Goal: Task Accomplishment & Management: Use online tool/utility

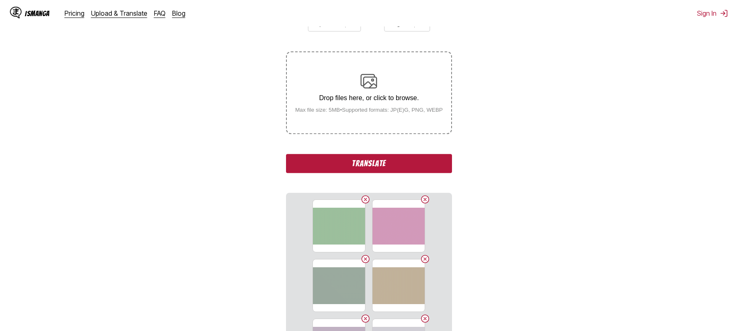
scroll to position [169, 0]
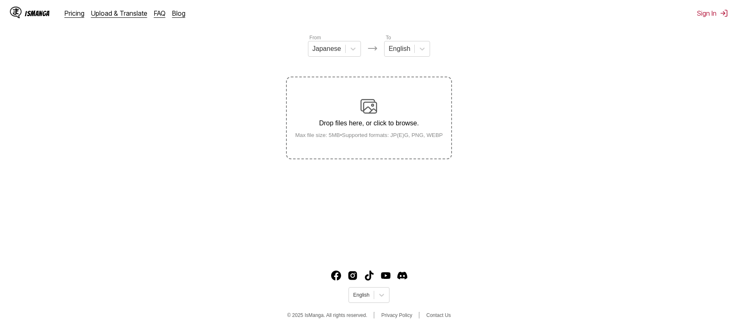
scroll to position [99, 0]
click at [150, 167] on main "AI-Powered Manga Translator Experience seamless manga translation with our cutt…" at bounding box center [369, 105] width 738 height 298
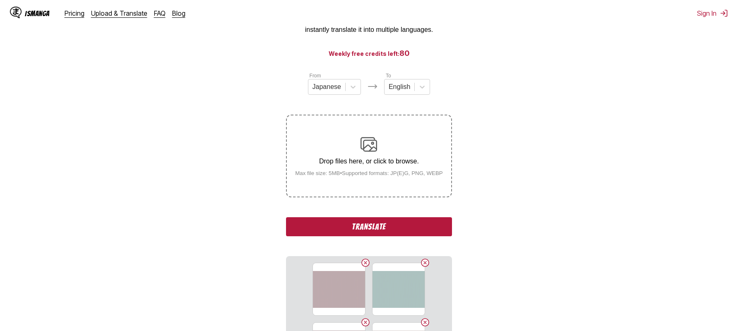
scroll to position [0, 0]
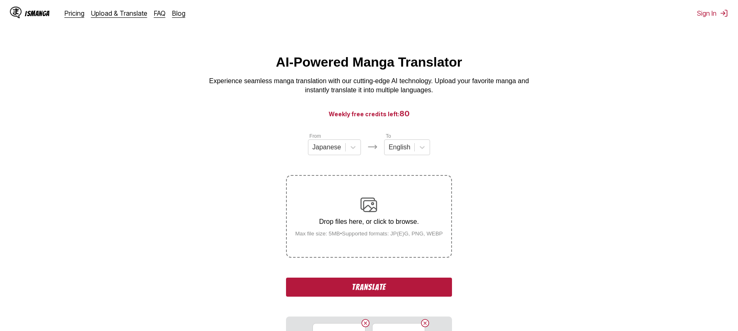
click at [373, 223] on p "Drop files here, or click to browse." at bounding box center [368, 221] width 161 height 7
click at [0, 0] on input "Drop files here, or click to browse. Max file size: 5MB • Supported formats: JP…" at bounding box center [0, 0] width 0 height 0
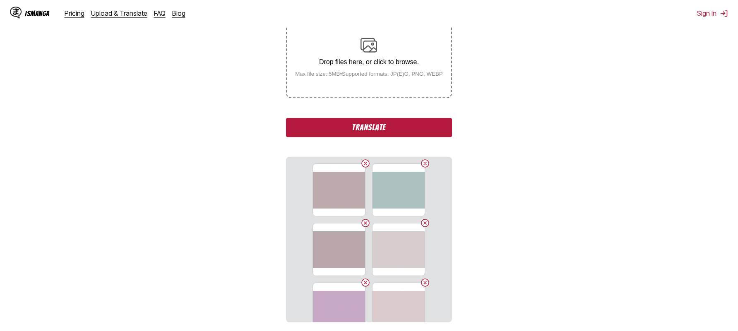
scroll to position [169, 0]
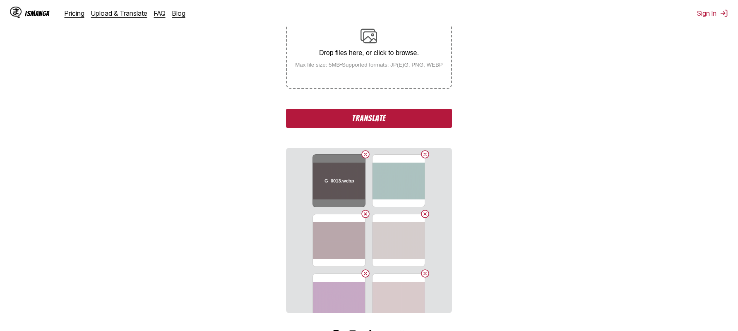
click at [363, 155] on button "Delete image" at bounding box center [365, 154] width 10 height 10
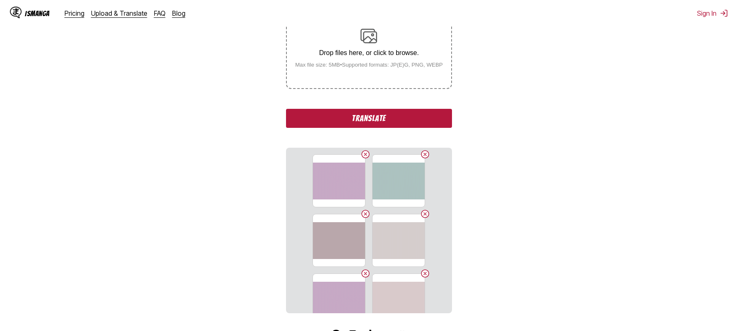
click at [363, 155] on button "Delete image" at bounding box center [365, 154] width 10 height 10
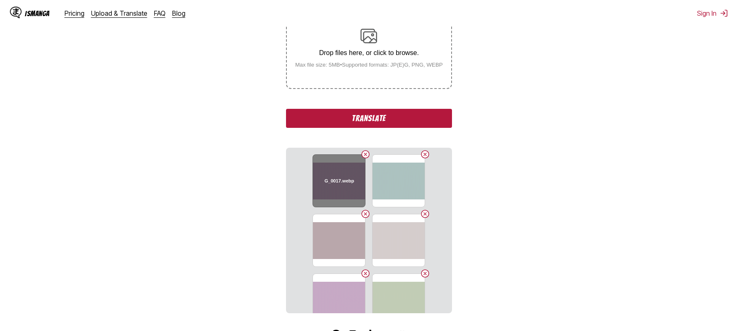
click at [364, 155] on button "Delete image" at bounding box center [365, 154] width 10 height 10
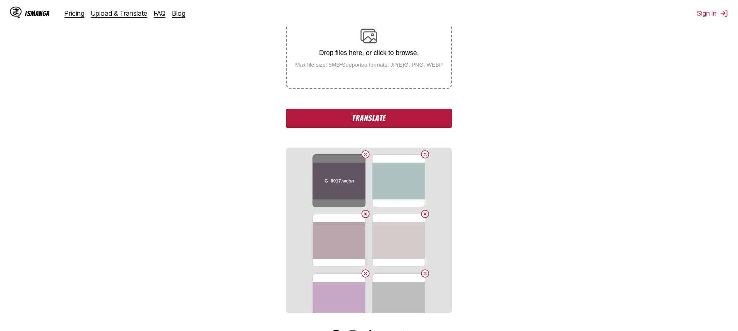
click at [364, 155] on button "Delete image" at bounding box center [365, 154] width 10 height 10
click at [366, 154] on button "Delete image" at bounding box center [365, 154] width 10 height 10
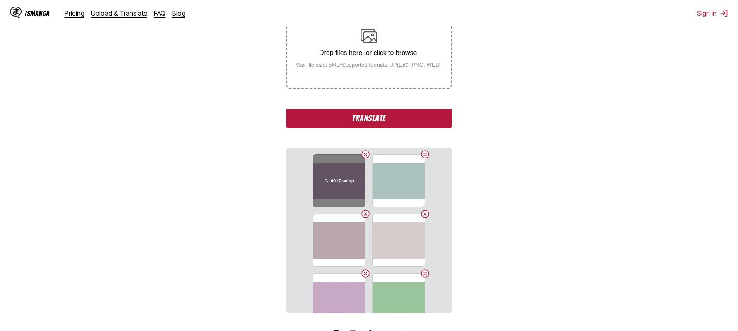
click at [366, 154] on button "Delete image" at bounding box center [365, 154] width 10 height 10
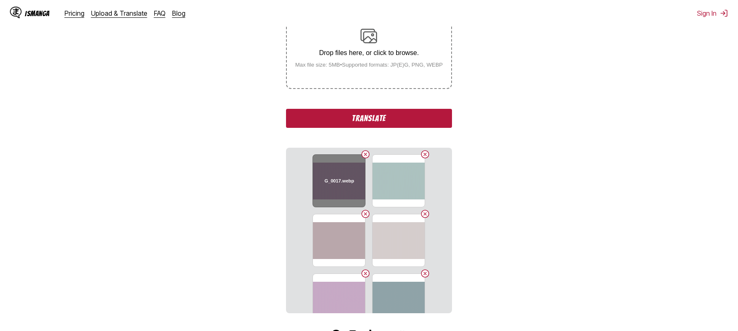
click at [366, 154] on button "Delete image" at bounding box center [365, 154] width 10 height 10
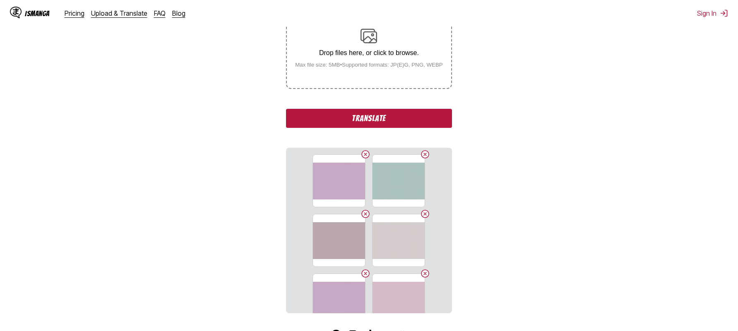
click at [367, 154] on section "G_0017.webp G_0014.webp G_0015.webp G_0016.webp G_0017.webp G_0009.webp G_0011.…" at bounding box center [369, 231] width 166 height 166
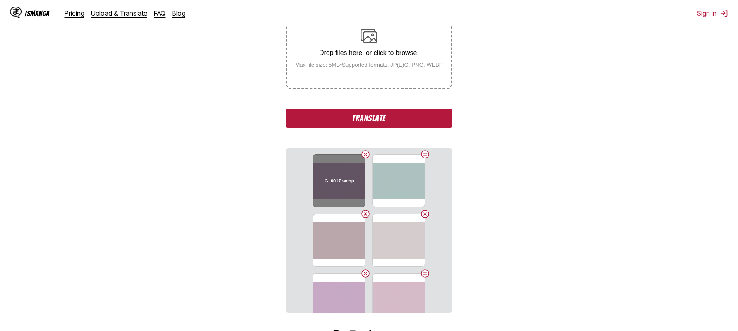
click at [360, 156] on button "Delete image" at bounding box center [365, 154] width 10 height 10
click at [363, 154] on button "Delete image" at bounding box center [365, 154] width 10 height 10
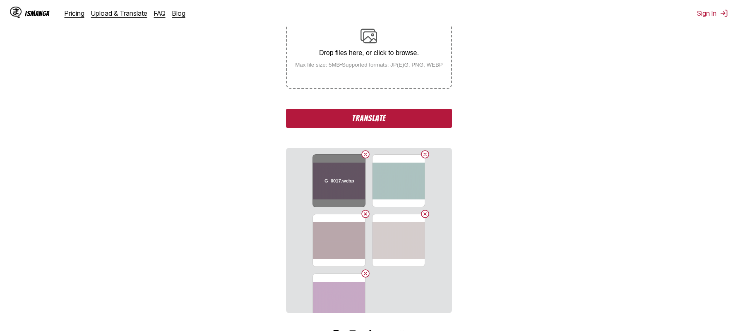
click at [363, 154] on button "Delete image" at bounding box center [365, 154] width 10 height 10
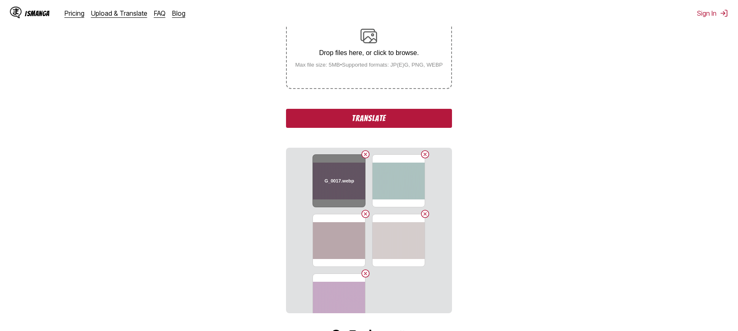
click at [363, 154] on button "Delete image" at bounding box center [365, 154] width 10 height 10
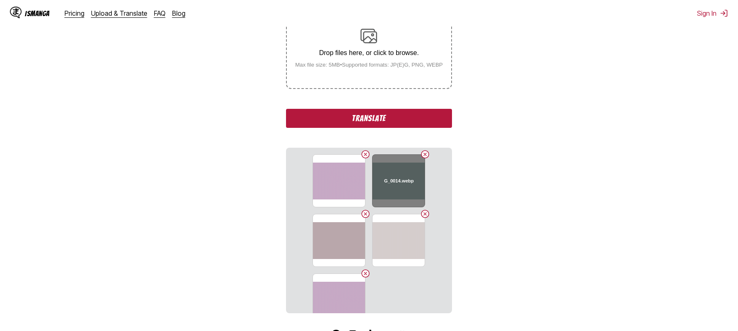
click at [422, 154] on button "Delete image" at bounding box center [425, 154] width 10 height 10
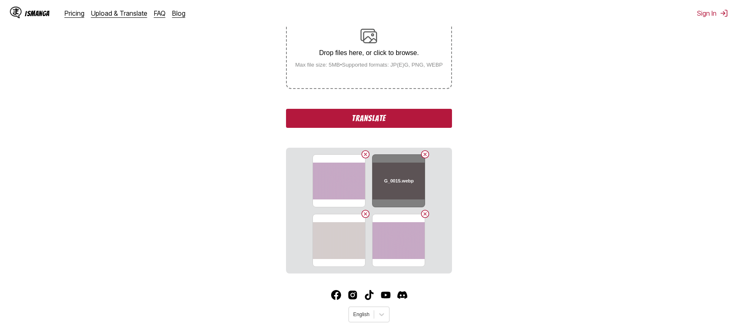
click at [425, 154] on button "Delete image" at bounding box center [425, 154] width 10 height 10
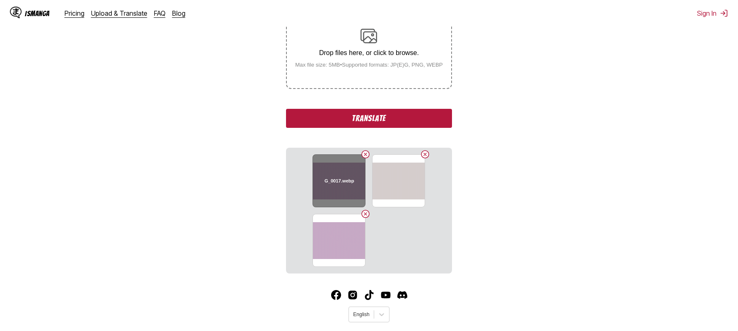
click at [366, 154] on button "Delete image" at bounding box center [365, 154] width 10 height 10
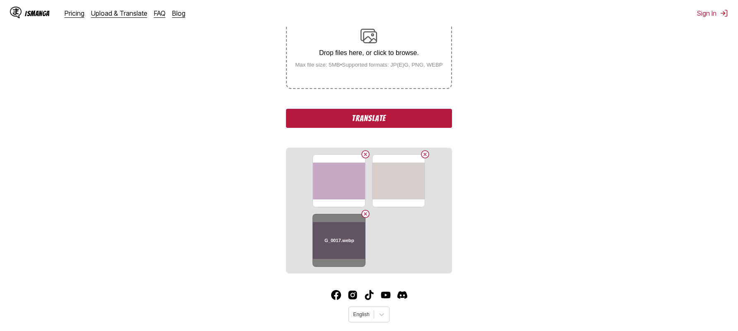
click at [366, 215] on button "Delete image" at bounding box center [365, 214] width 10 height 10
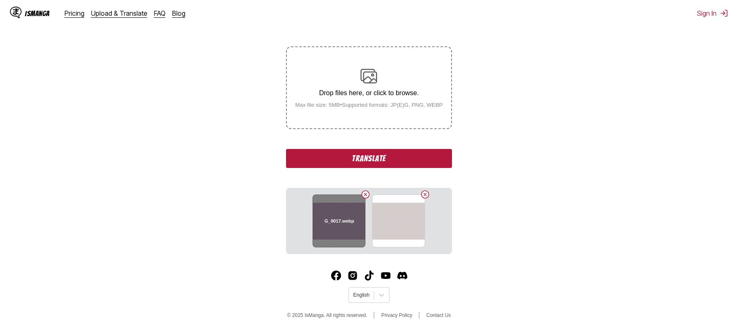
click at [365, 195] on button "Delete image" at bounding box center [365, 195] width 10 height 10
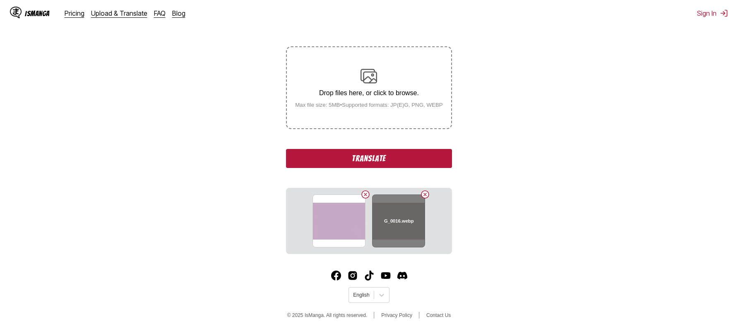
click at [425, 194] on button "Delete image" at bounding box center [425, 195] width 10 height 10
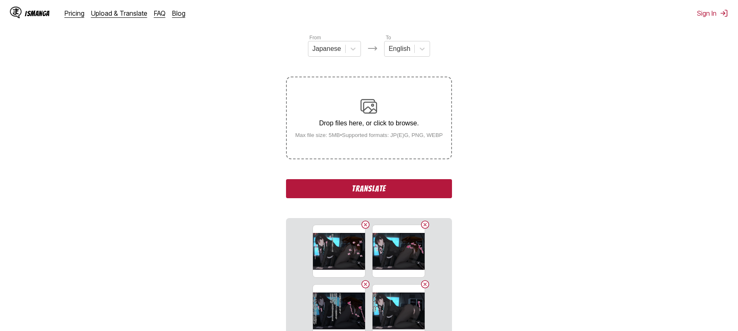
click at [364, 187] on button "Translate" at bounding box center [369, 188] width 166 height 19
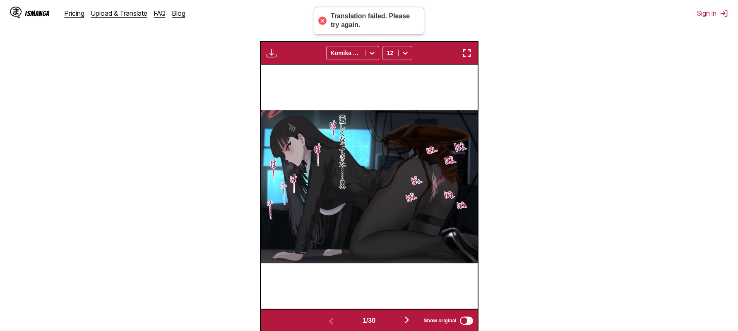
scroll to position [261, 0]
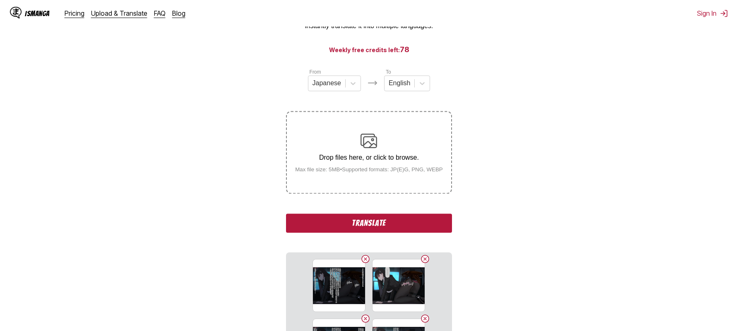
scroll to position [177, 0]
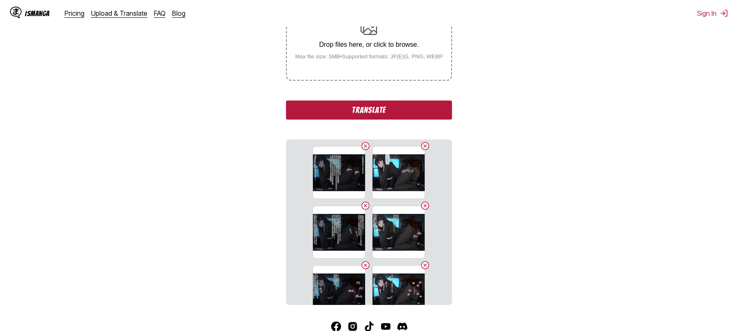
click at [368, 112] on button "Translate" at bounding box center [369, 110] width 166 height 19
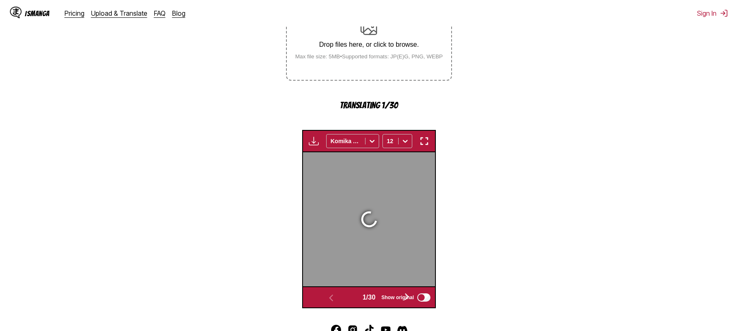
scroll to position [262, 0]
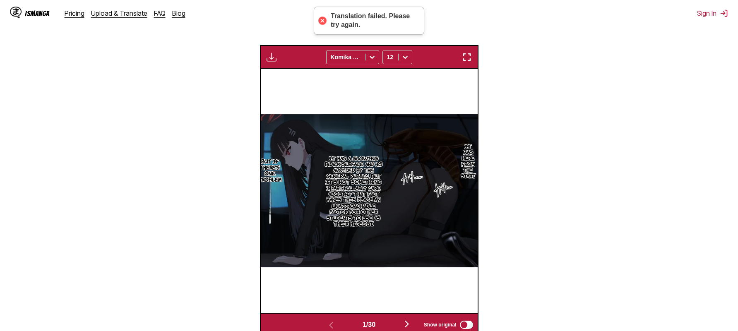
click at [411, 325] on img "button" at bounding box center [407, 324] width 10 height 10
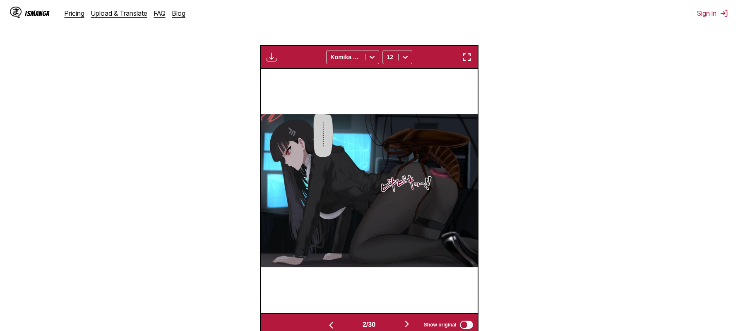
click at [411, 324] on img "button" at bounding box center [407, 324] width 10 height 10
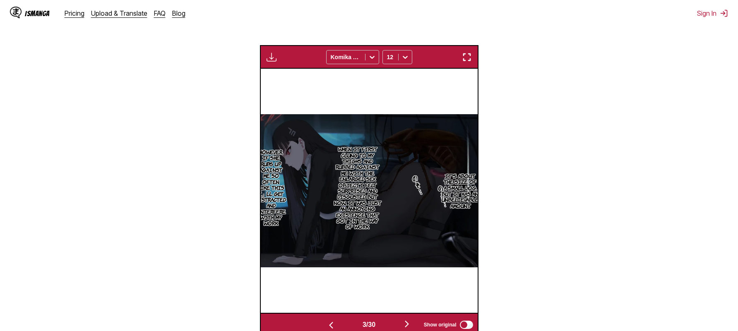
click at [471, 56] on img "button" at bounding box center [467, 57] width 10 height 10
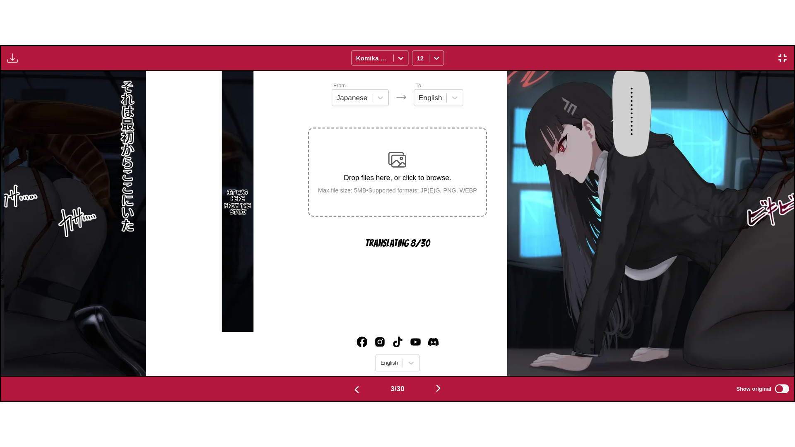
scroll to position [0, 1586]
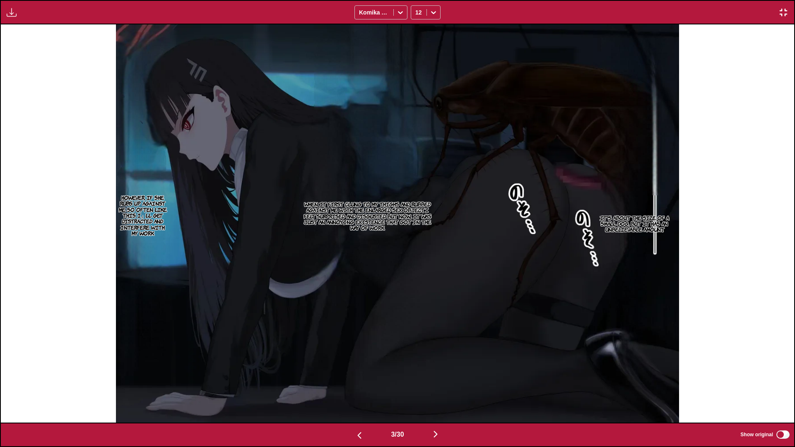
click at [738, 10] on img "button" at bounding box center [783, 12] width 10 height 10
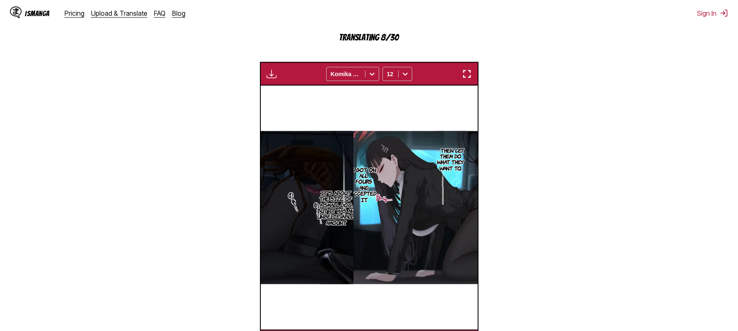
scroll to position [0, 434]
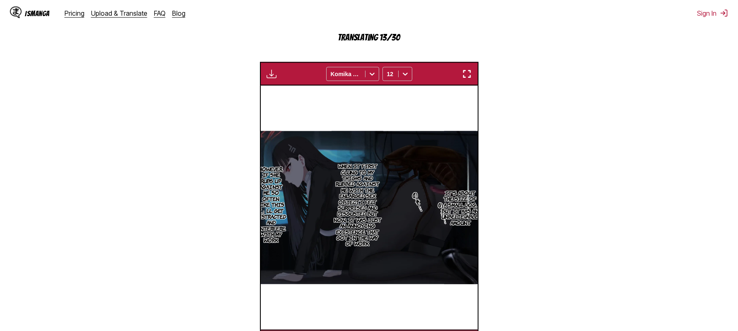
click at [470, 72] on img "button" at bounding box center [467, 74] width 10 height 10
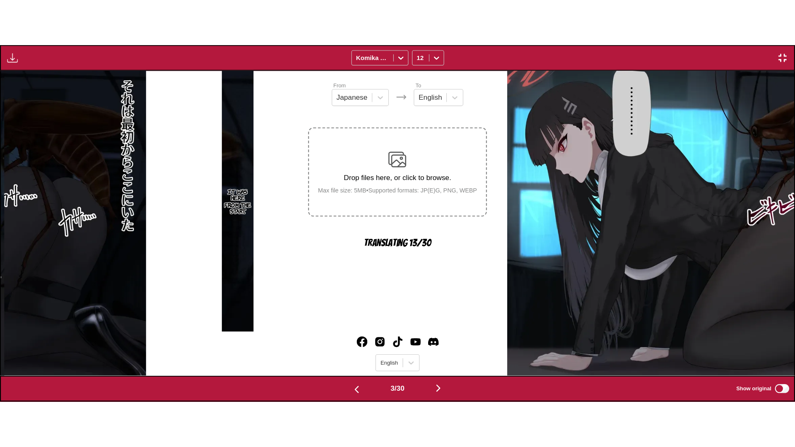
scroll to position [0, 1586]
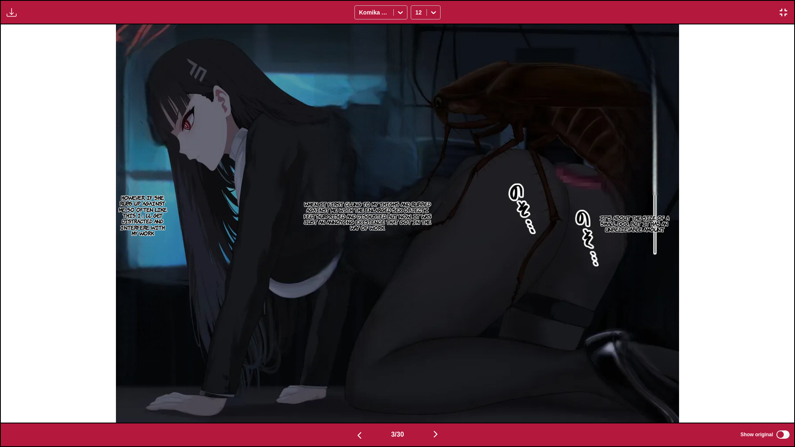
click at [437, 331] on img "button" at bounding box center [435, 434] width 10 height 10
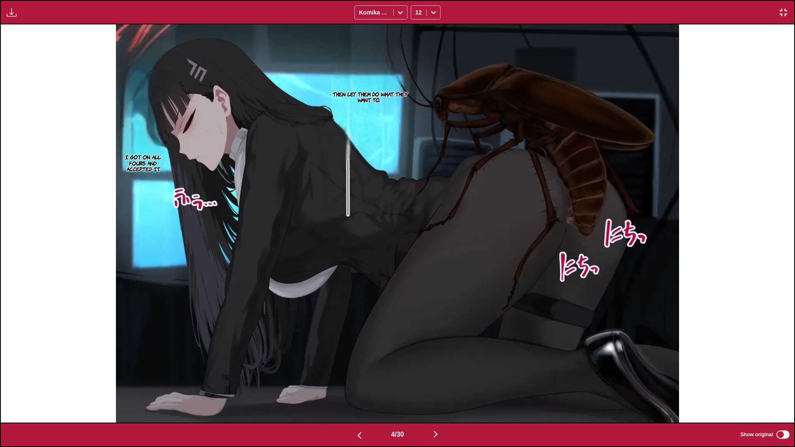
click at [738, 16] on img "button" at bounding box center [783, 12] width 10 height 10
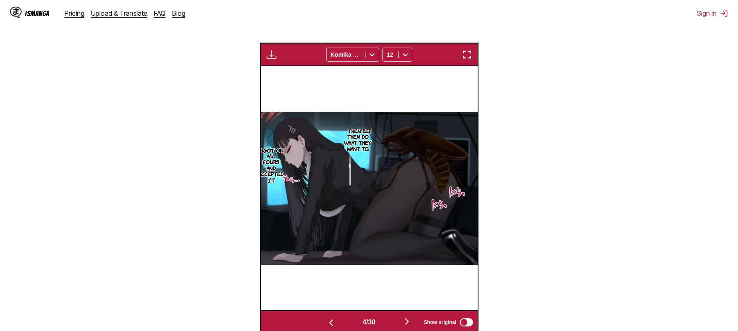
scroll to position [287, 0]
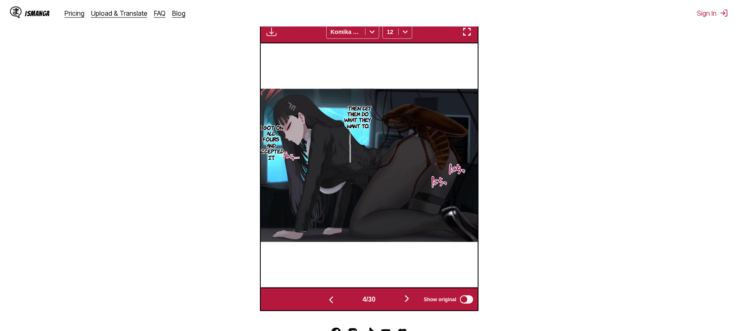
click at [409, 301] on img "button" at bounding box center [407, 299] width 10 height 10
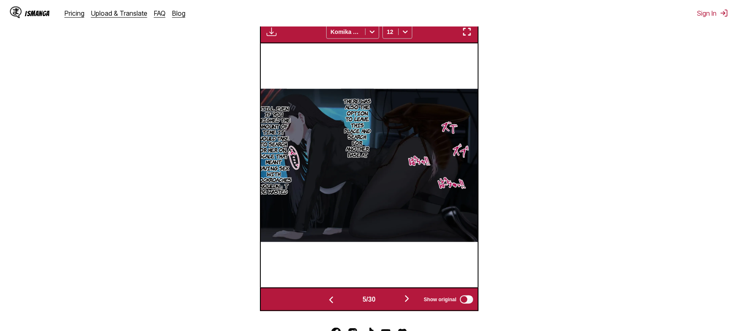
click at [335, 300] on button "button" at bounding box center [331, 299] width 50 height 12
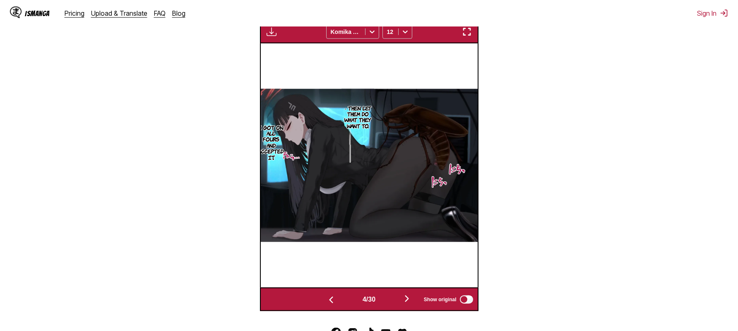
click at [411, 299] on img "button" at bounding box center [407, 299] width 10 height 10
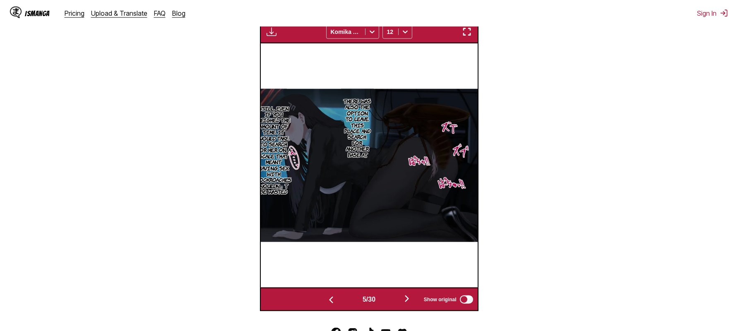
click at [471, 36] on img "button" at bounding box center [467, 32] width 10 height 10
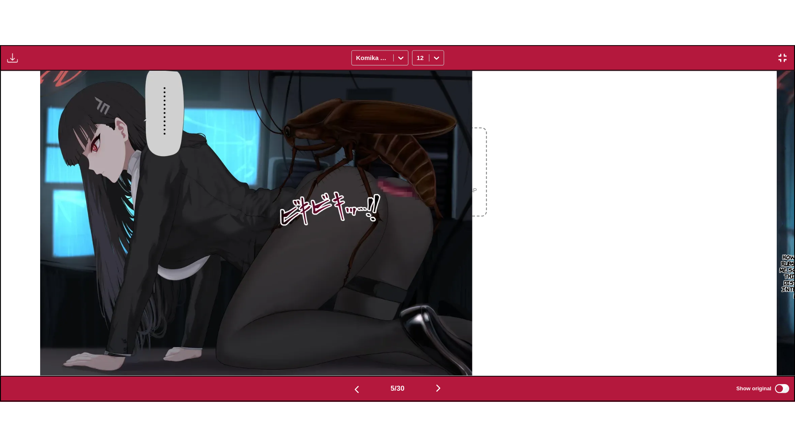
scroll to position [0, 3172]
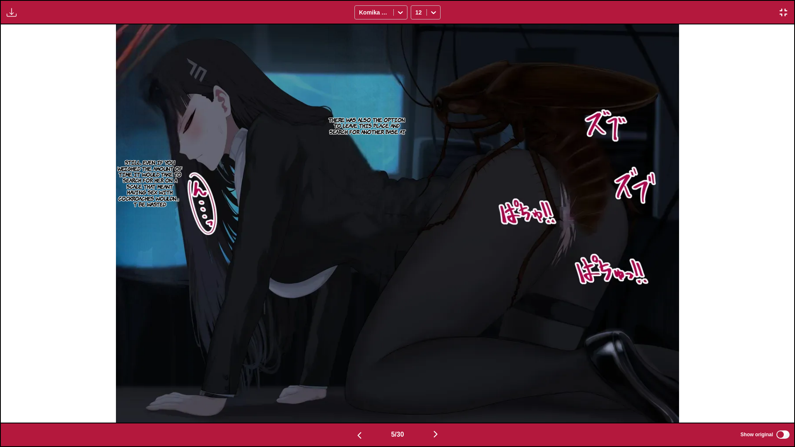
click at [438, 331] on img "button" at bounding box center [435, 434] width 10 height 10
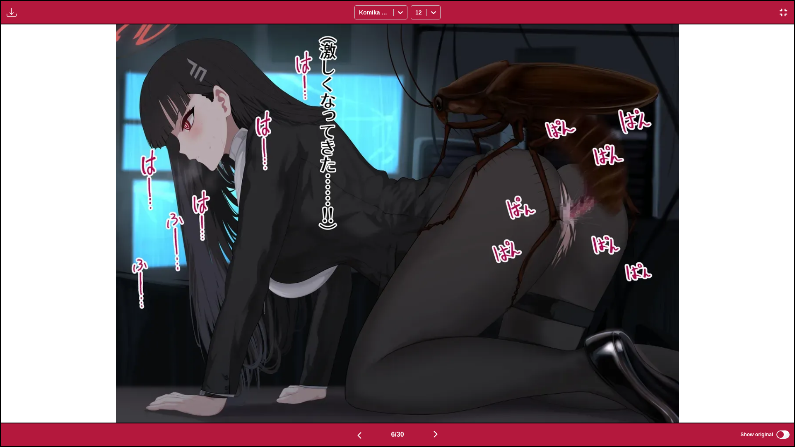
click at [437, 331] on img "button" at bounding box center [435, 434] width 10 height 10
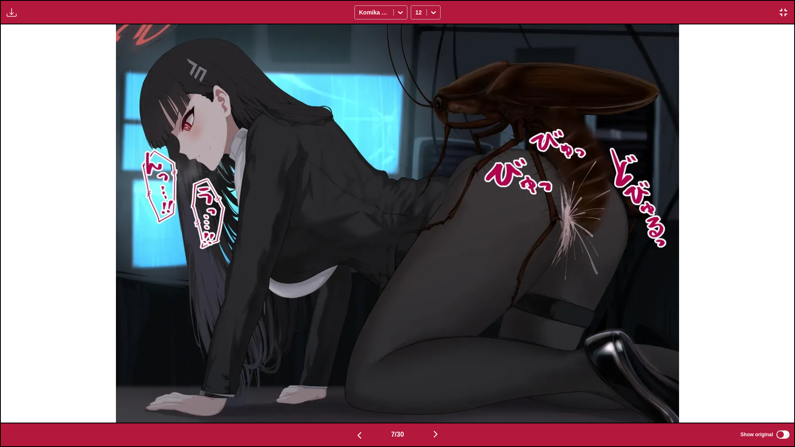
click at [437, 331] on img "button" at bounding box center [435, 434] width 10 height 10
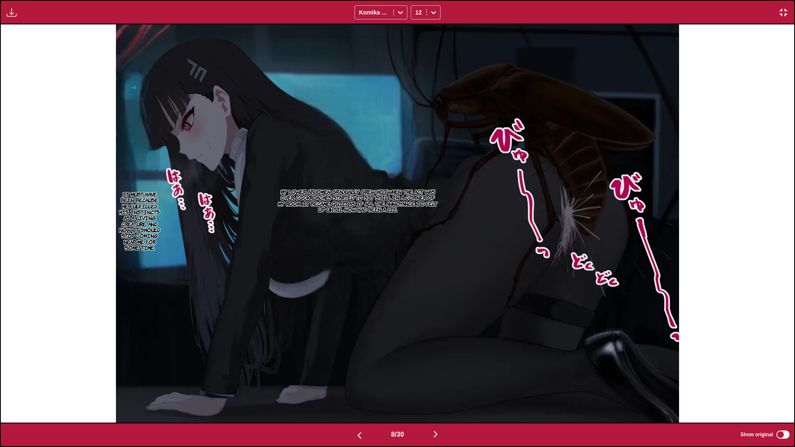
click at [356, 331] on img "button" at bounding box center [359, 435] width 10 height 10
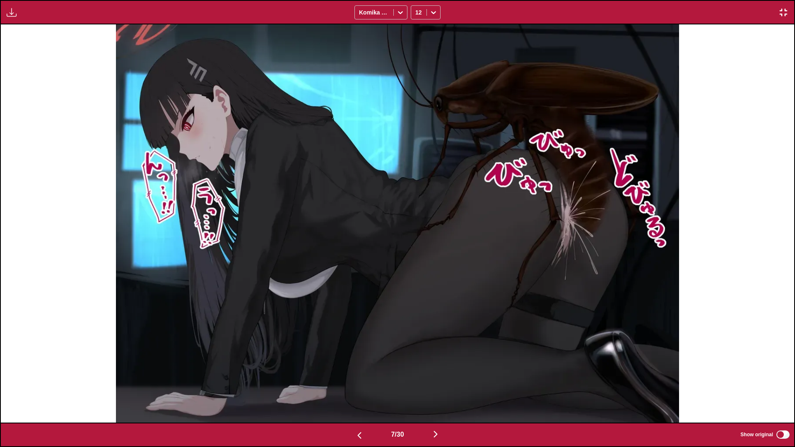
click at [356, 331] on img "button" at bounding box center [359, 435] width 10 height 10
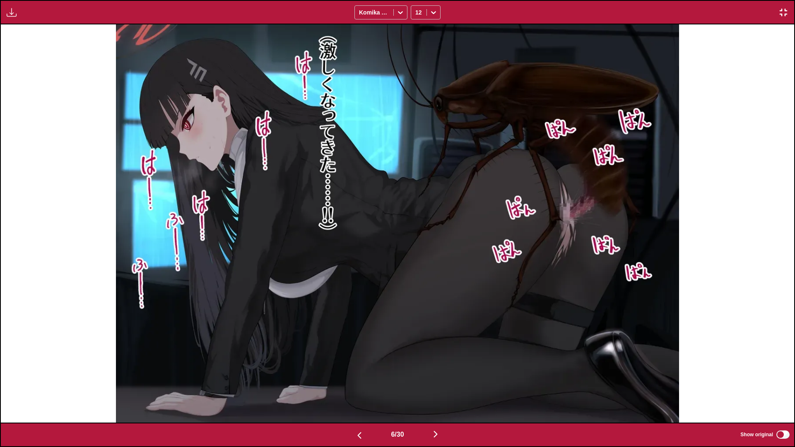
click at [436, 331] on img "button" at bounding box center [435, 434] width 10 height 10
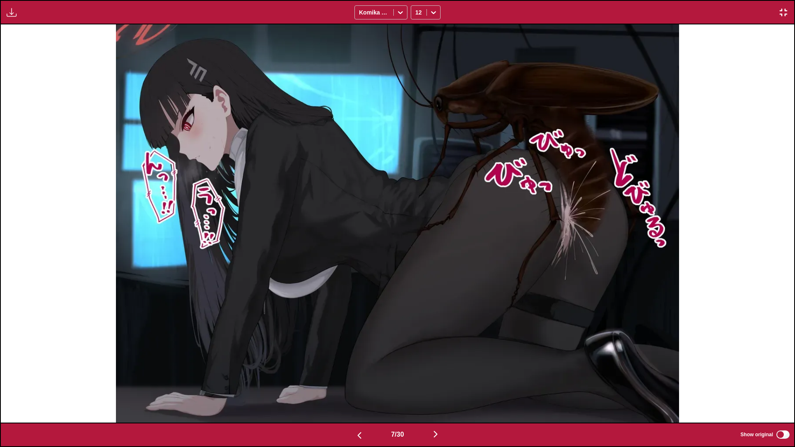
click at [435, 331] on img "button" at bounding box center [435, 434] width 10 height 10
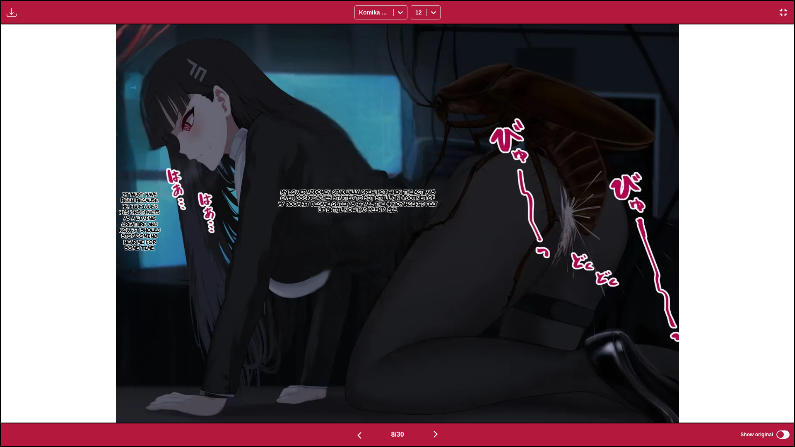
click at [435, 331] on img "button" at bounding box center [435, 434] width 10 height 10
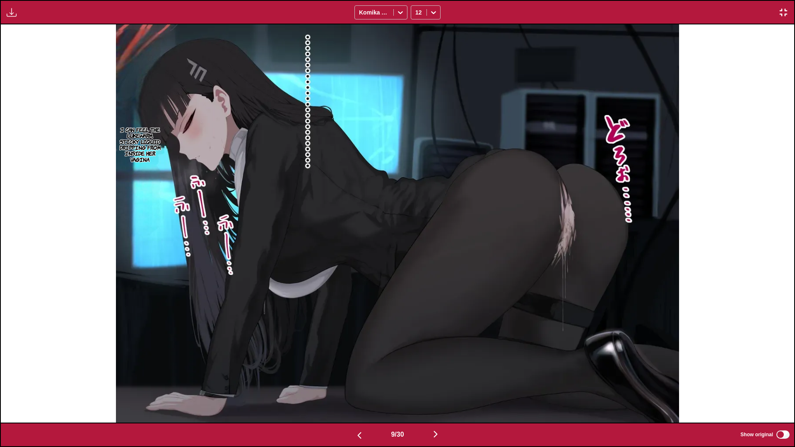
click at [436, 331] on img "button" at bounding box center [435, 434] width 10 height 10
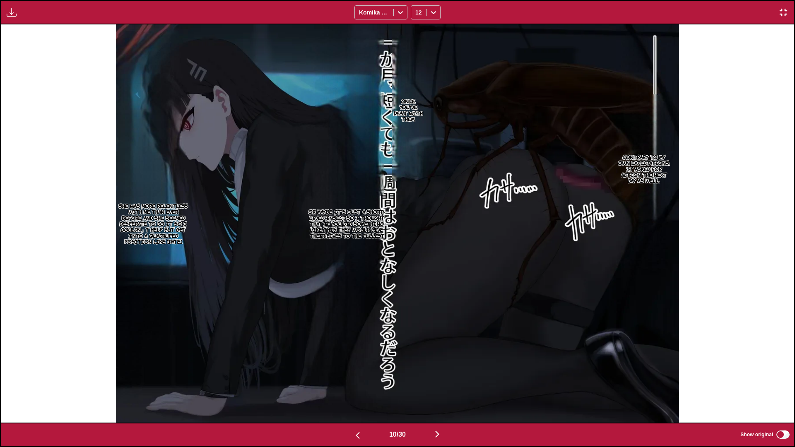
click at [436, 331] on img "button" at bounding box center [437, 434] width 10 height 10
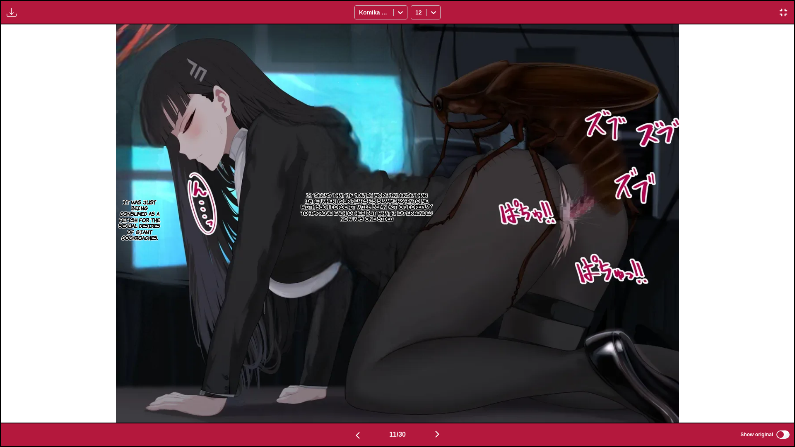
click at [353, 331] on img "button" at bounding box center [358, 435] width 10 height 10
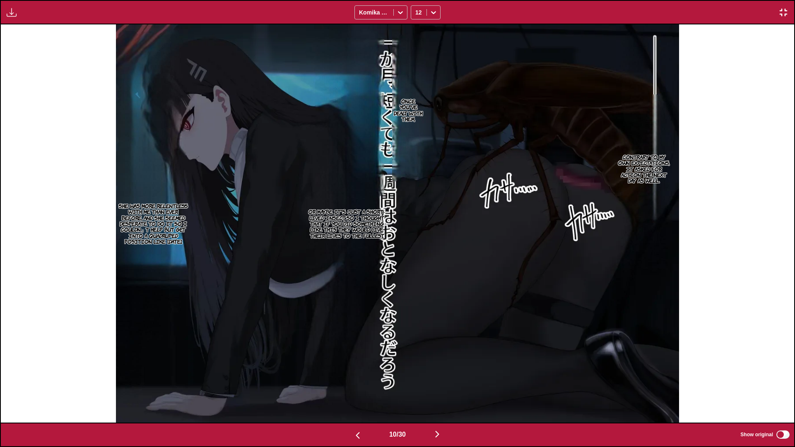
click at [738, 17] on img "button" at bounding box center [783, 12] width 10 height 10
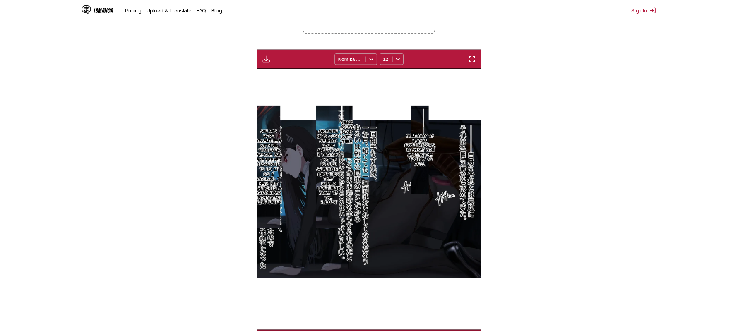
scroll to position [0, 1952]
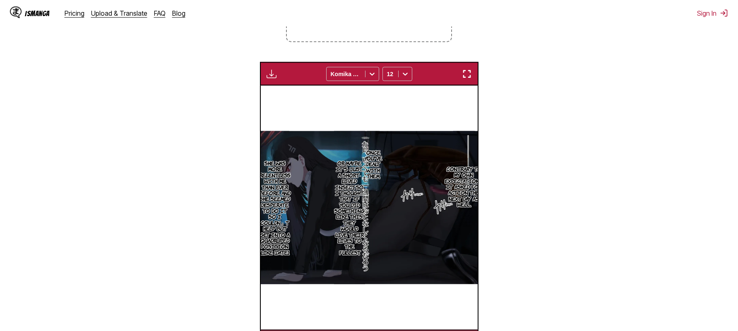
click at [466, 76] on img "button" at bounding box center [467, 74] width 10 height 10
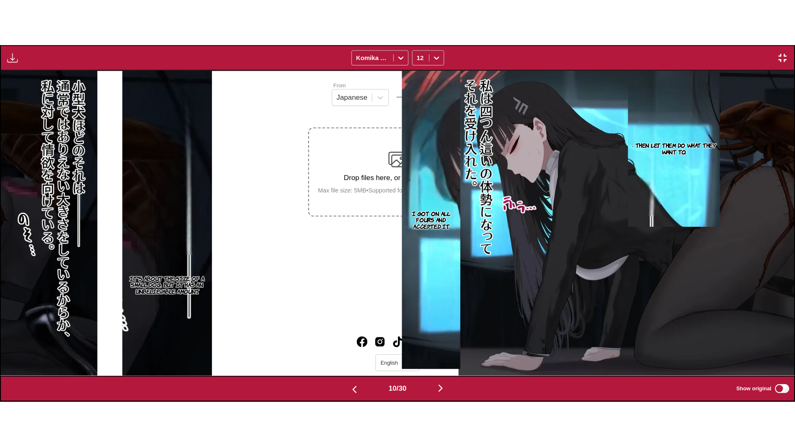
scroll to position [0, 7137]
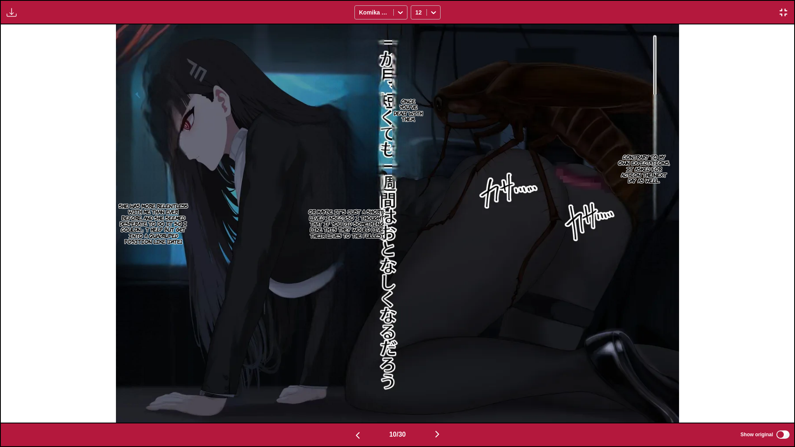
click at [438, 331] on img "button" at bounding box center [437, 434] width 10 height 10
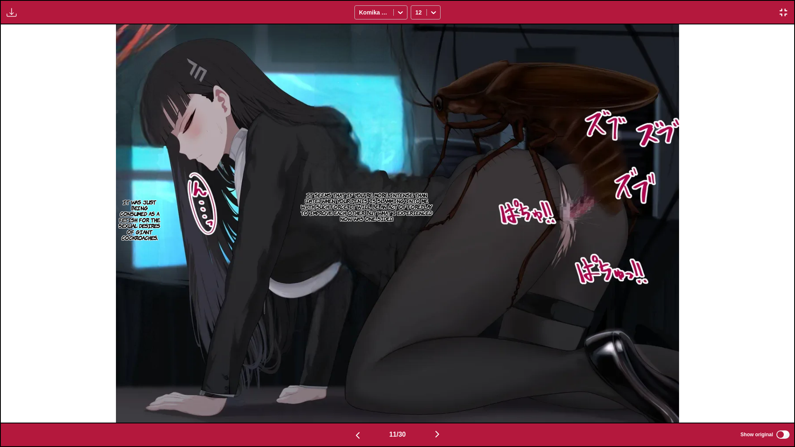
click at [438, 331] on img "button" at bounding box center [437, 434] width 10 height 10
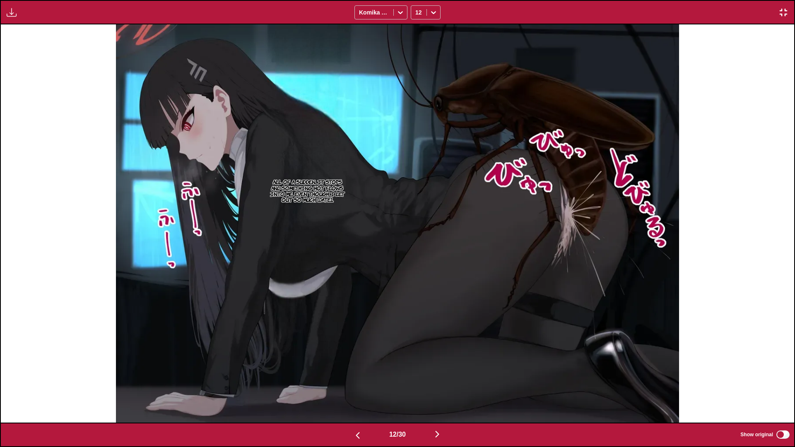
click at [440, 331] on img "button" at bounding box center [437, 434] width 10 height 10
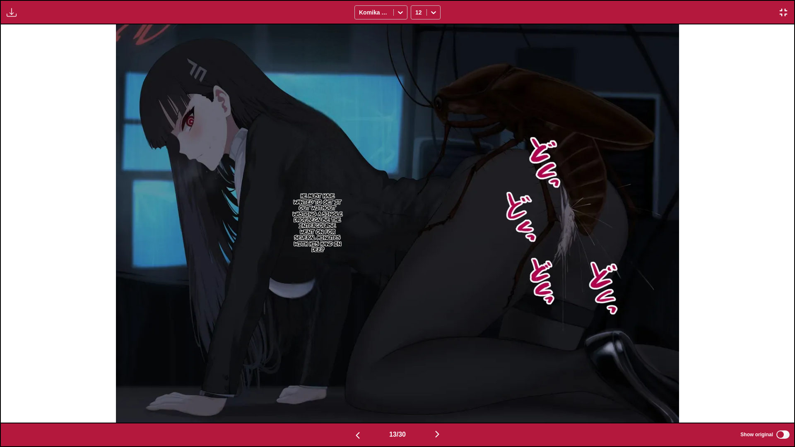
click at [440, 331] on img "button" at bounding box center [437, 434] width 10 height 10
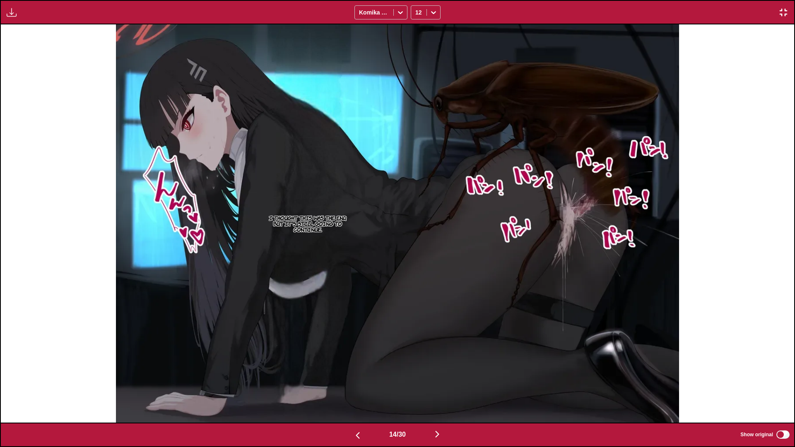
click at [442, 331] on img "button" at bounding box center [437, 434] width 10 height 10
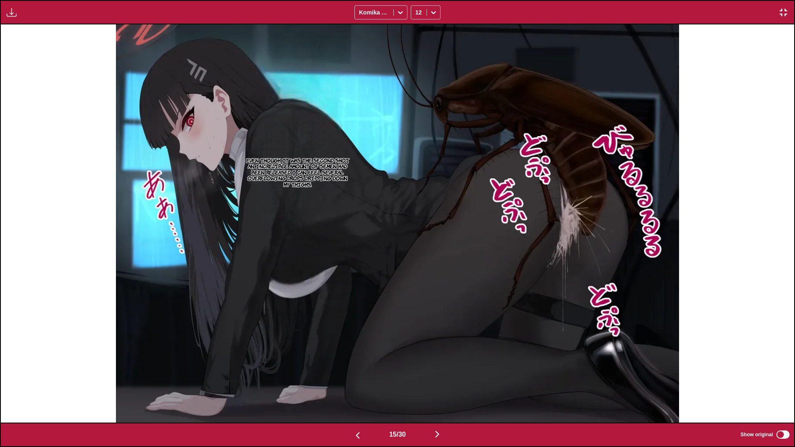
click at [738, 13] on img "button" at bounding box center [783, 12] width 10 height 10
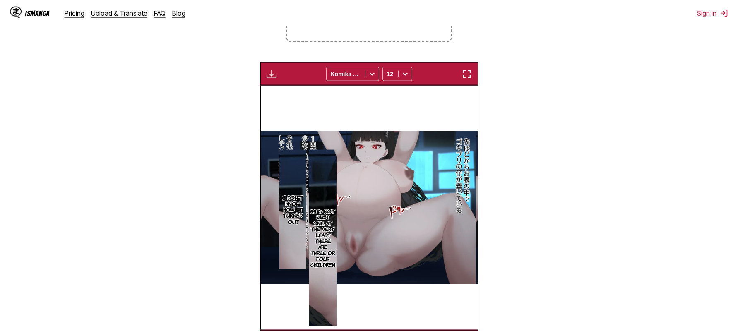
scroll to position [0, 3036]
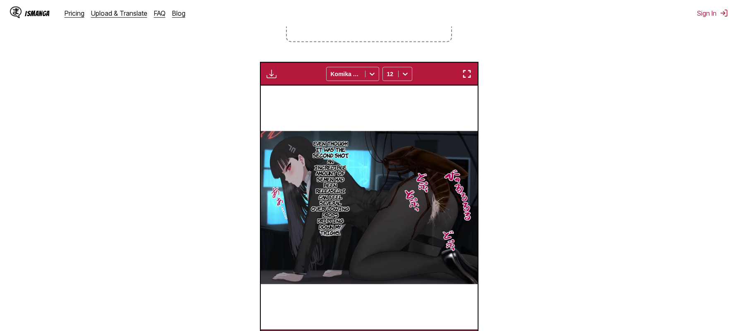
click at [467, 73] on img "button" at bounding box center [467, 74] width 10 height 10
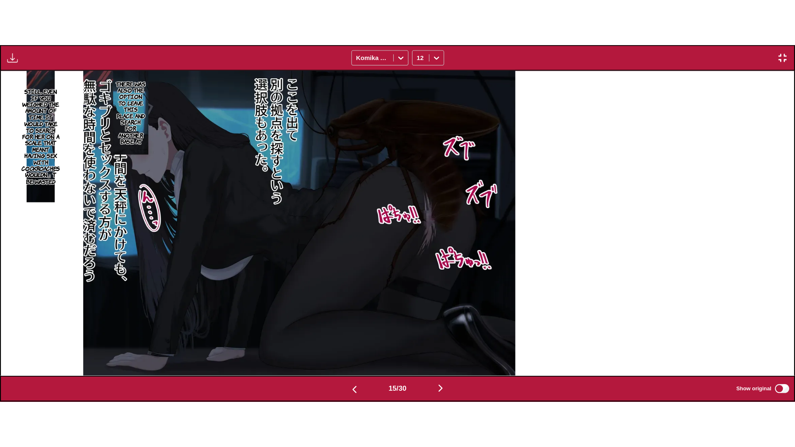
scroll to position [0, 11102]
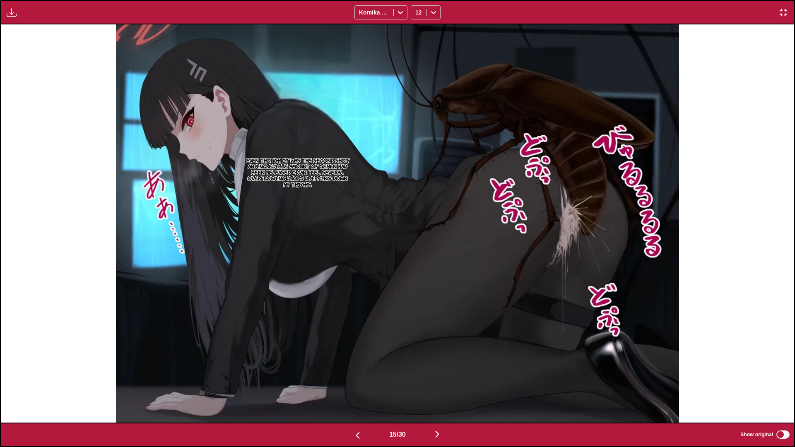
click at [437, 331] on img "button" at bounding box center [437, 434] width 10 height 10
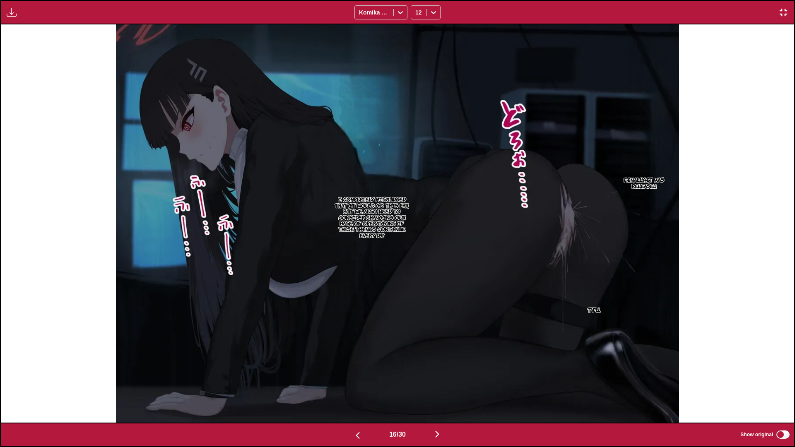
click at [437, 331] on img "button" at bounding box center [437, 434] width 10 height 10
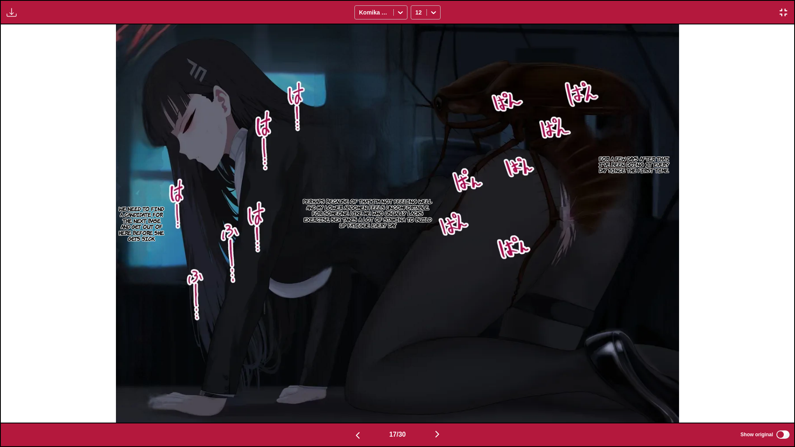
click at [438, 331] on img "button" at bounding box center [437, 434] width 10 height 10
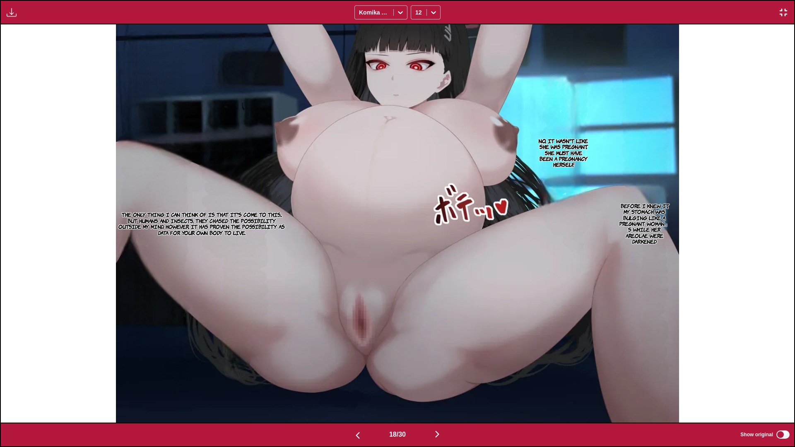
click at [442, 331] on img "button" at bounding box center [437, 434] width 10 height 10
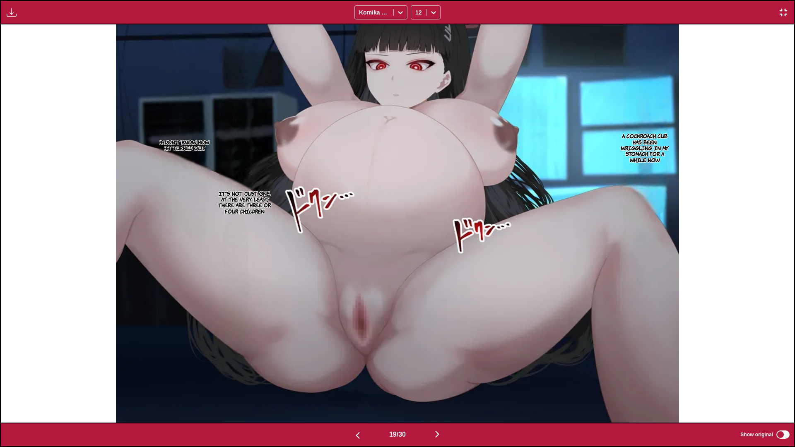
click at [440, 331] on img "button" at bounding box center [437, 434] width 10 height 10
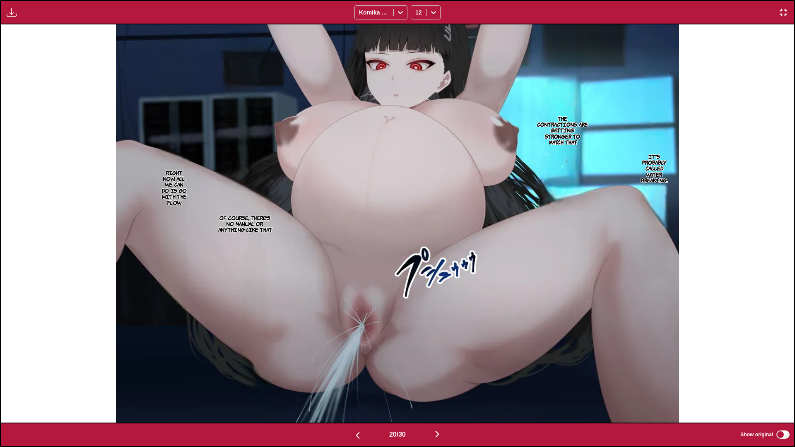
click at [738, 15] on img "button" at bounding box center [783, 12] width 10 height 10
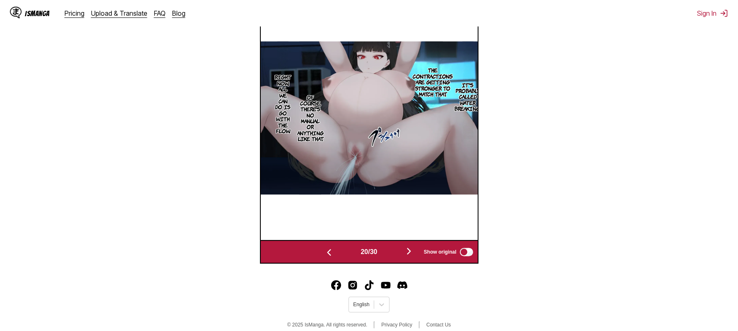
scroll to position [316, 0]
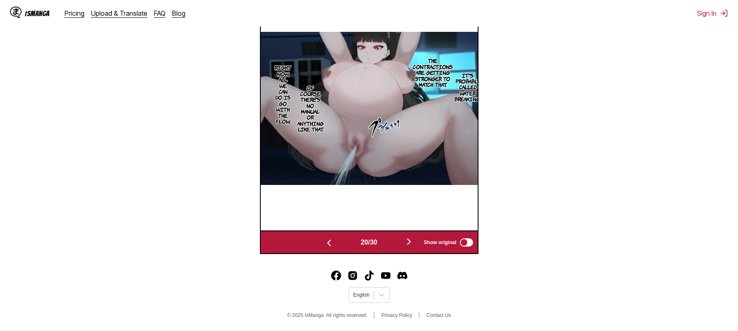
click at [408, 240] on img "button" at bounding box center [409, 242] width 10 height 10
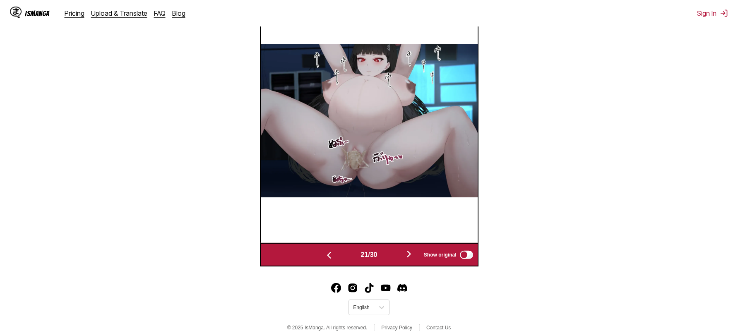
click at [413, 257] on img "button" at bounding box center [409, 254] width 10 height 10
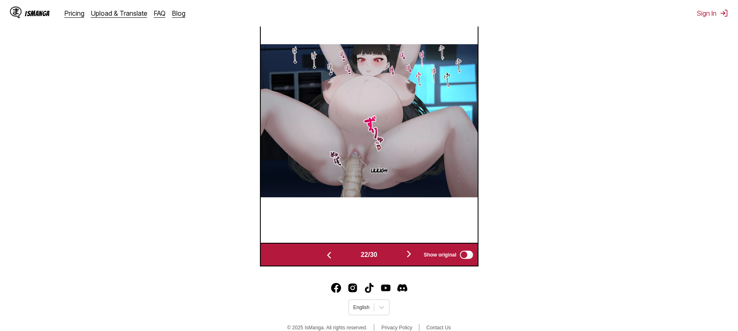
click at [413, 257] on img "button" at bounding box center [409, 254] width 10 height 10
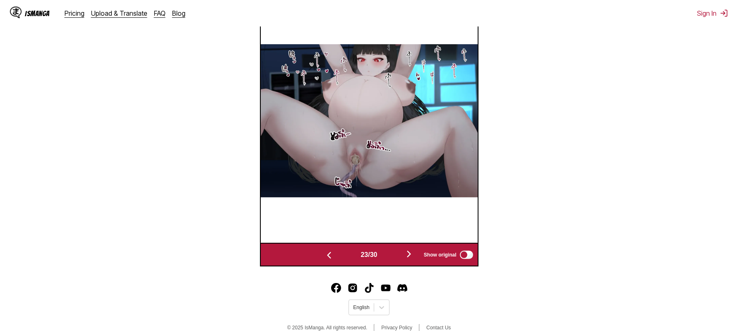
click at [413, 258] on img "button" at bounding box center [409, 254] width 10 height 10
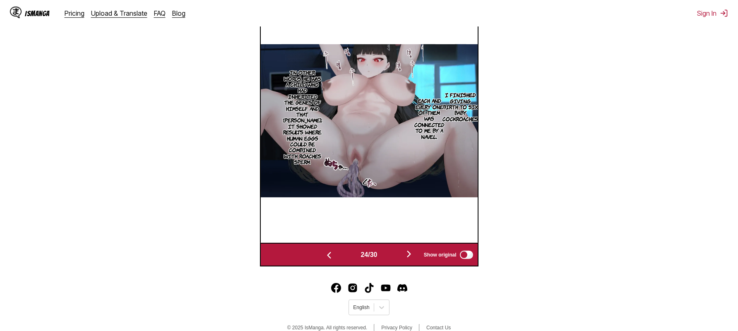
click at [413, 258] on img "button" at bounding box center [409, 254] width 10 height 10
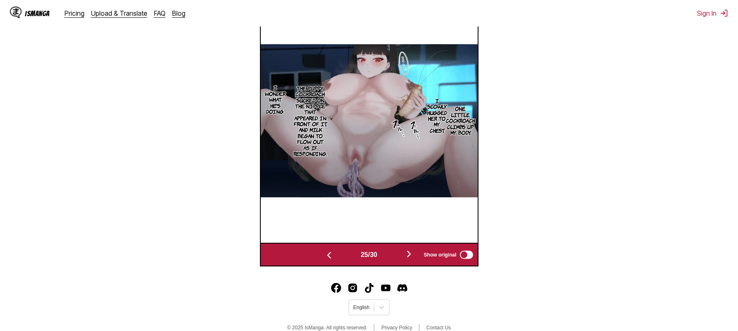
click at [413, 258] on img "button" at bounding box center [409, 254] width 10 height 10
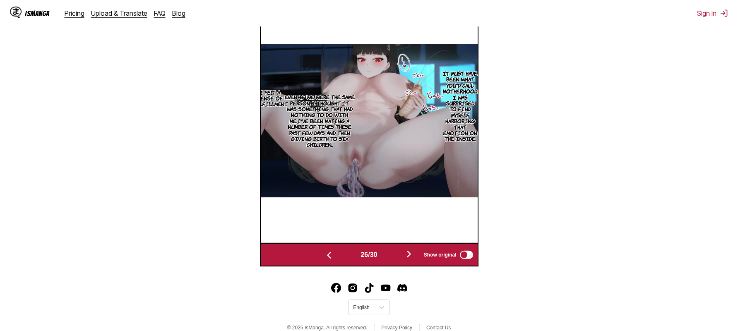
click at [413, 258] on img "button" at bounding box center [409, 254] width 10 height 10
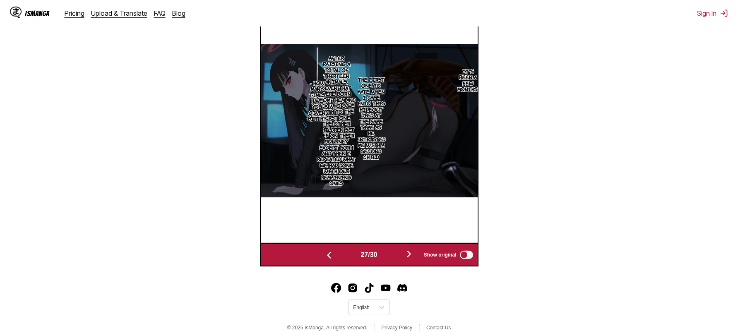
click at [414, 258] on img "button" at bounding box center [409, 254] width 10 height 10
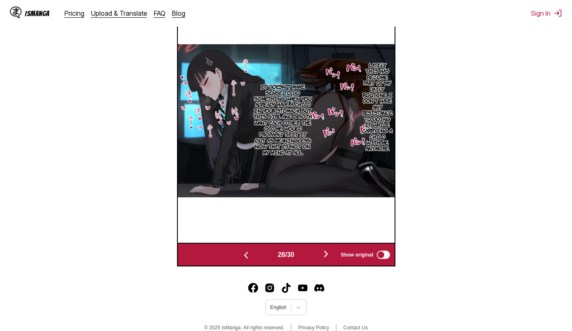
click at [233, 13] on div "IsManga Pricing Upload & Translate FAQ Blog Sign In Pricing Upload & Translate …" at bounding box center [286, 13] width 572 height 26
